Goal: Task Accomplishment & Management: Manage account settings

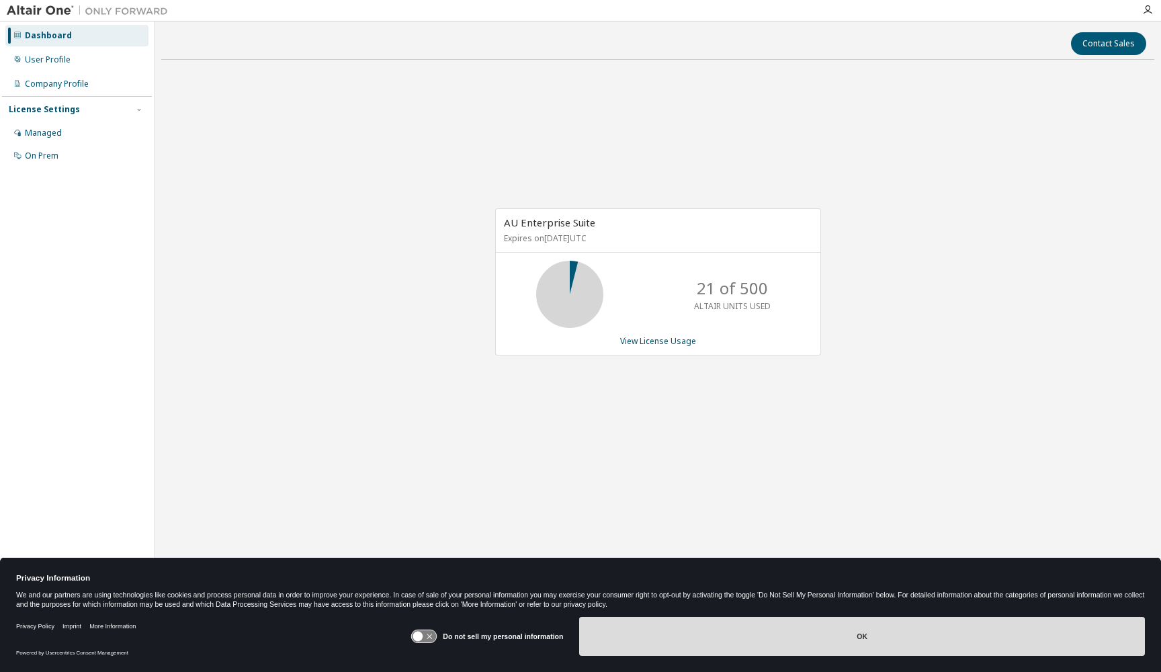
click at [656, 636] on button "OK" at bounding box center [862, 636] width 566 height 39
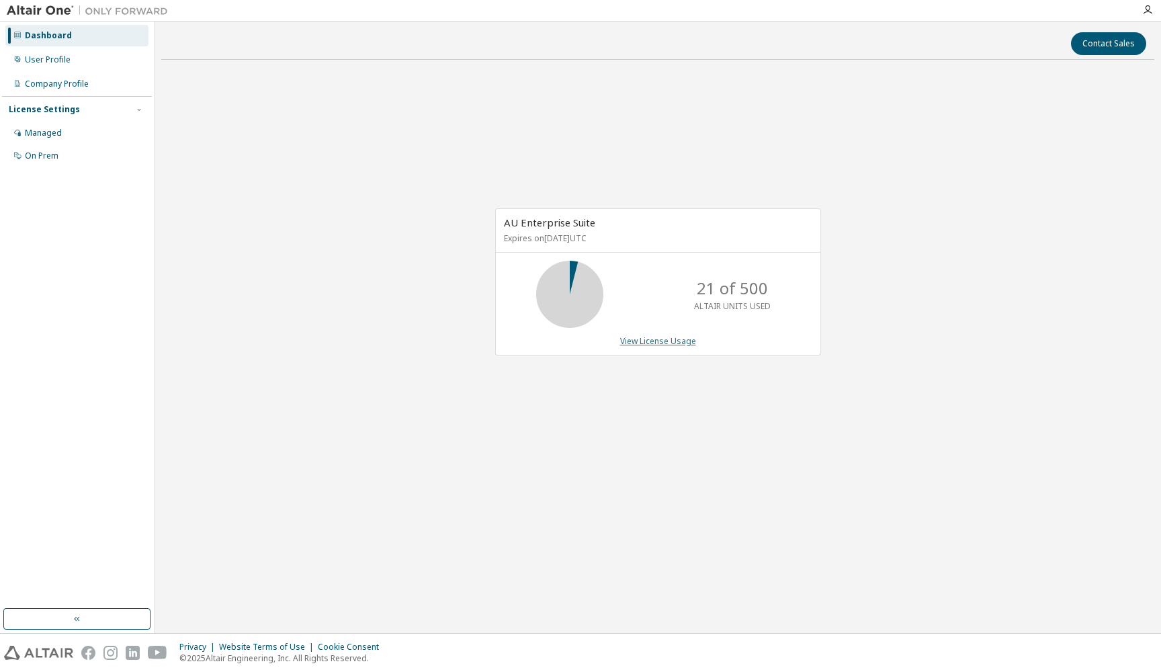
click at [636, 337] on link "View License Usage" at bounding box center [658, 340] width 76 height 11
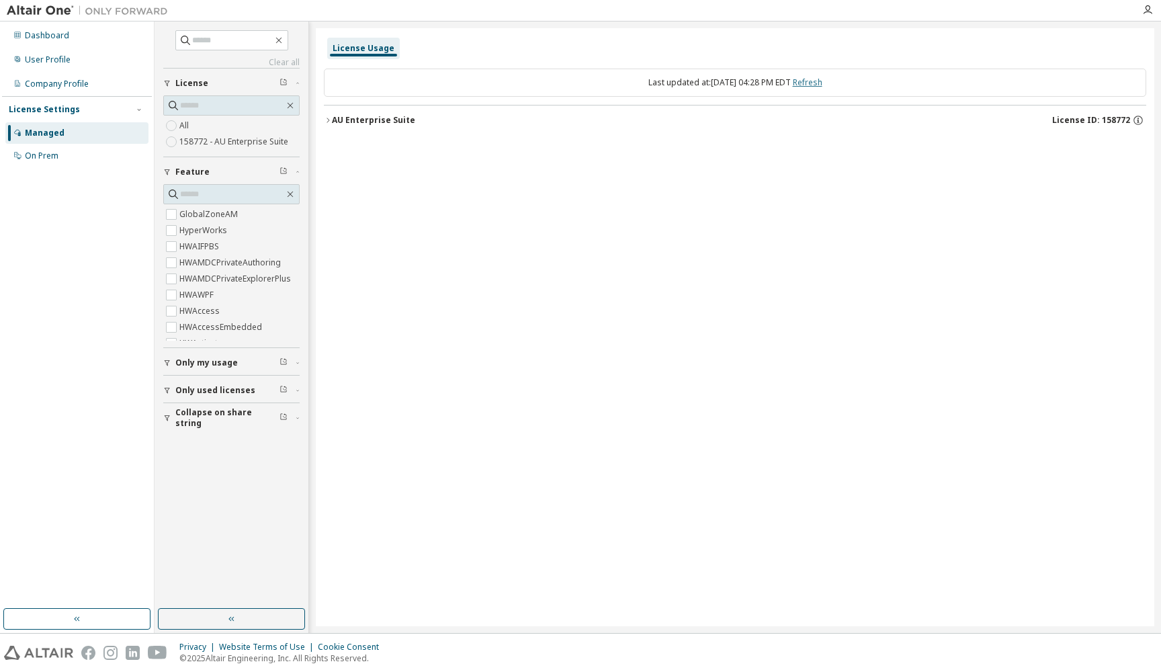
click at [818, 81] on link "Refresh" at bounding box center [808, 82] width 30 height 11
click at [283, 392] on icon "button" at bounding box center [283, 389] width 8 height 8
click at [299, 389] on icon "button" at bounding box center [298, 390] width 8 height 4
click at [177, 382] on button "Only used licenses" at bounding box center [231, 369] width 136 height 30
click at [43, 163] on div "On Prem" at bounding box center [76, 155] width 143 height 21
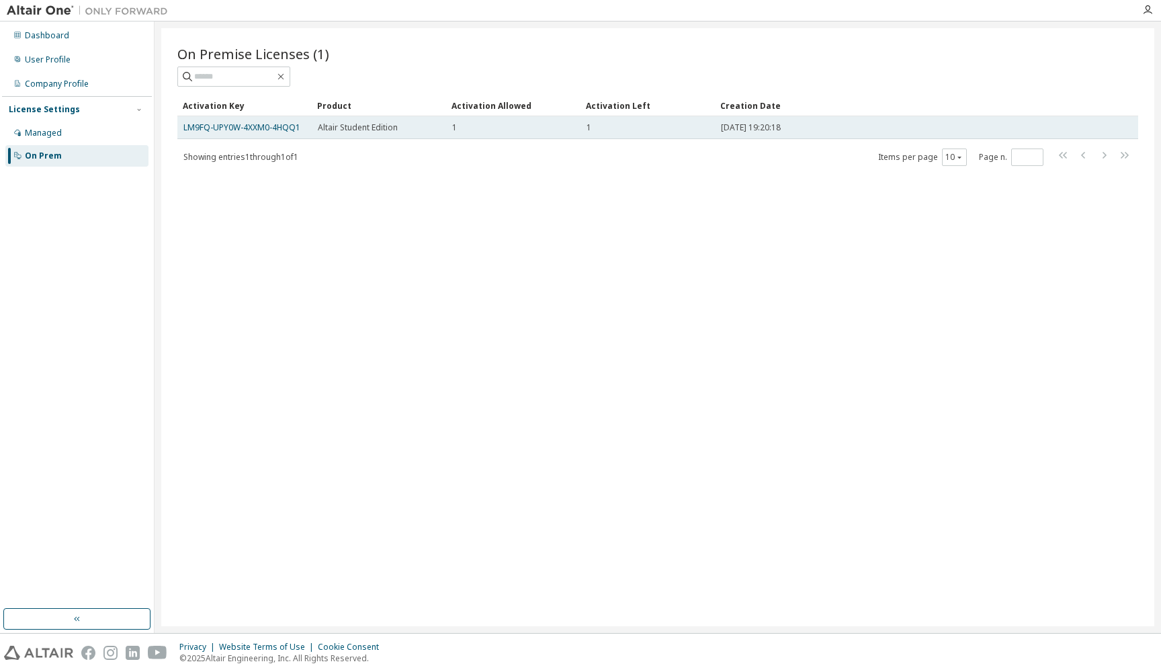
click at [517, 126] on div "1" at bounding box center [513, 127] width 122 height 11
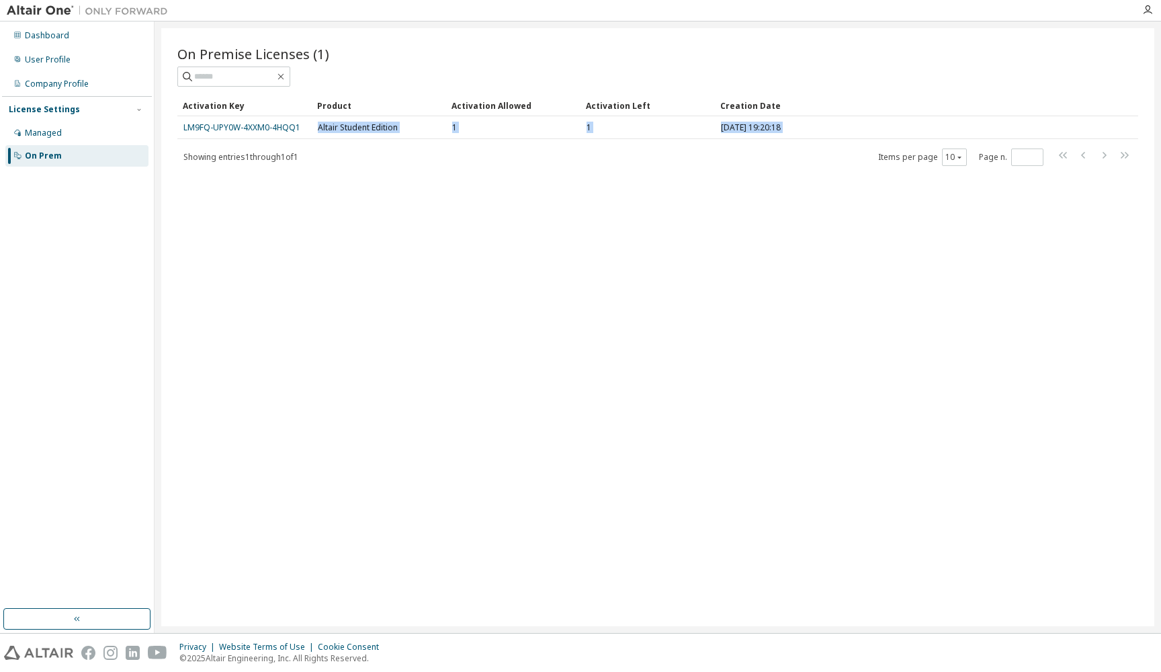
drag, startPoint x: 301, startPoint y: 127, endPoint x: 209, endPoint y: 139, distance: 92.8
click at [209, 139] on div "Activation Key Product Activation Allowed Activation Left Creation Date LM9FQ-U…" at bounding box center [657, 131] width 961 height 72
click at [253, 206] on div "On Premise Licenses (1) Clear Load Save Save As Field Operator Value Select fil…" at bounding box center [657, 327] width 993 height 598
